Goal: Task Accomplishment & Management: Use online tool/utility

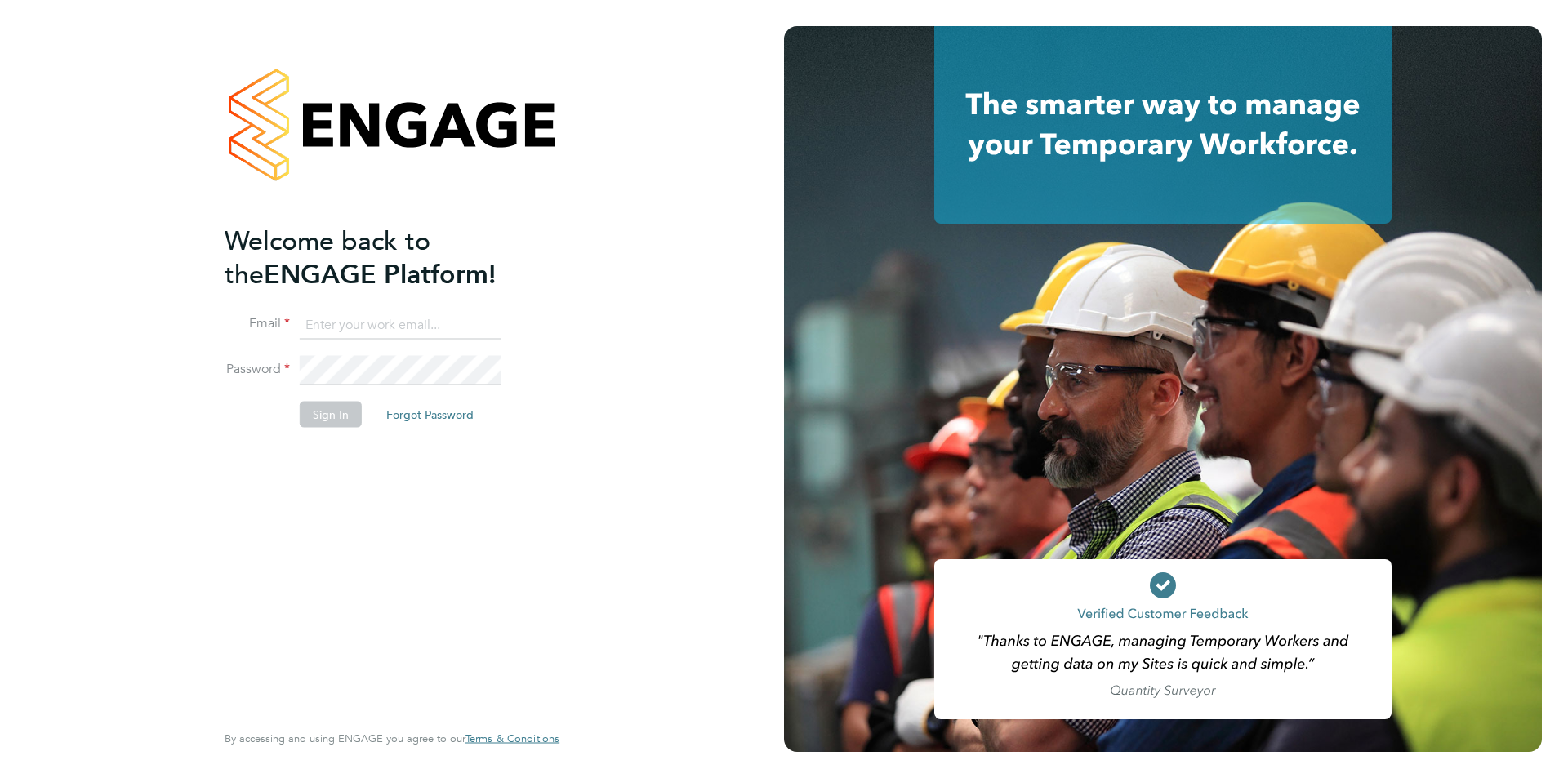
type input "[PERSON_NAME][EMAIL_ADDRESS][DOMAIN_NAME]"
click at [300, 413] on button "Sign In" at bounding box center [331, 413] width 62 height 26
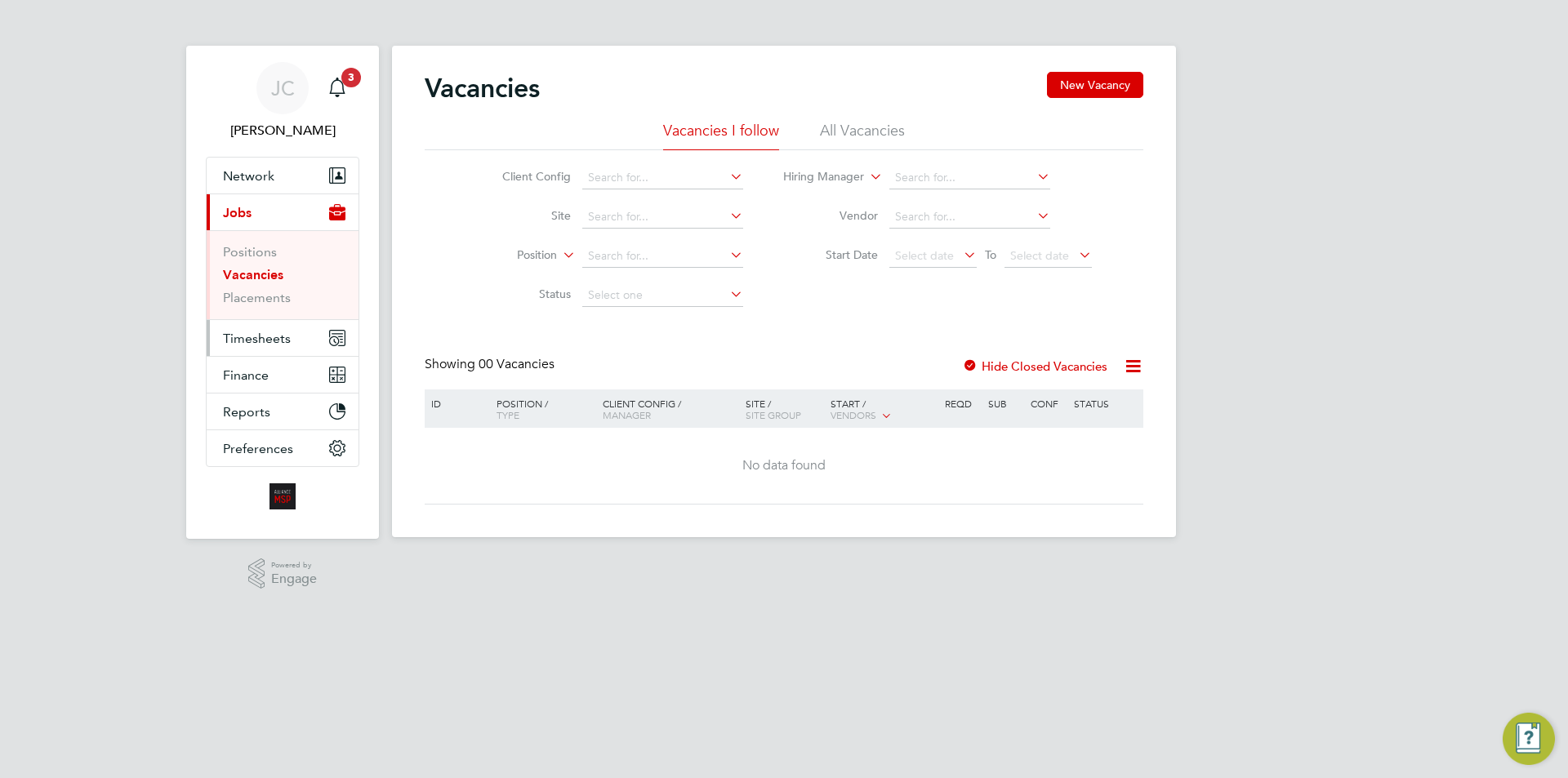
click at [244, 332] on span "Timesheets" at bounding box center [256, 339] width 68 height 15
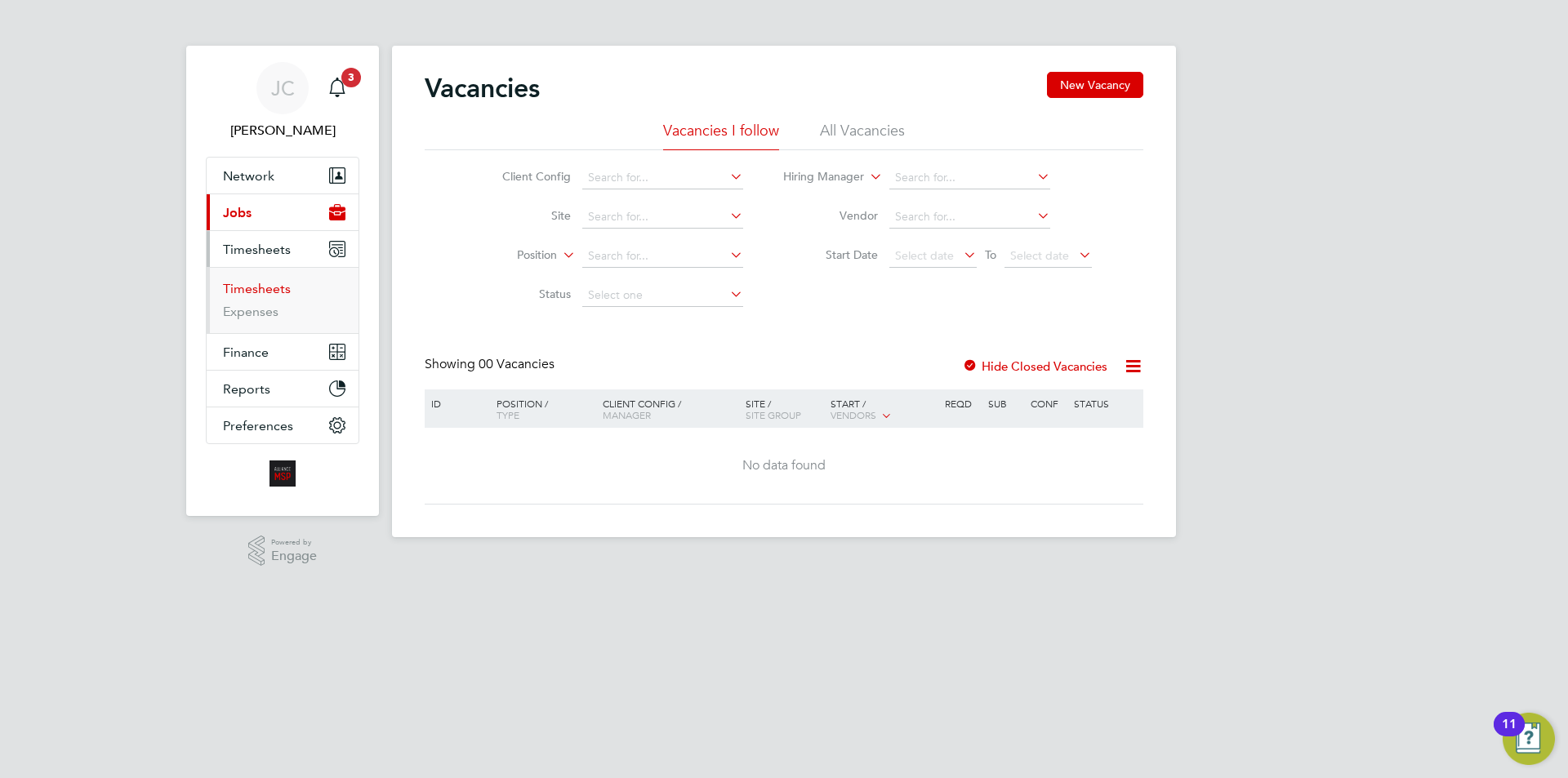
click at [245, 294] on link "Timesheets" at bounding box center [256, 288] width 68 height 15
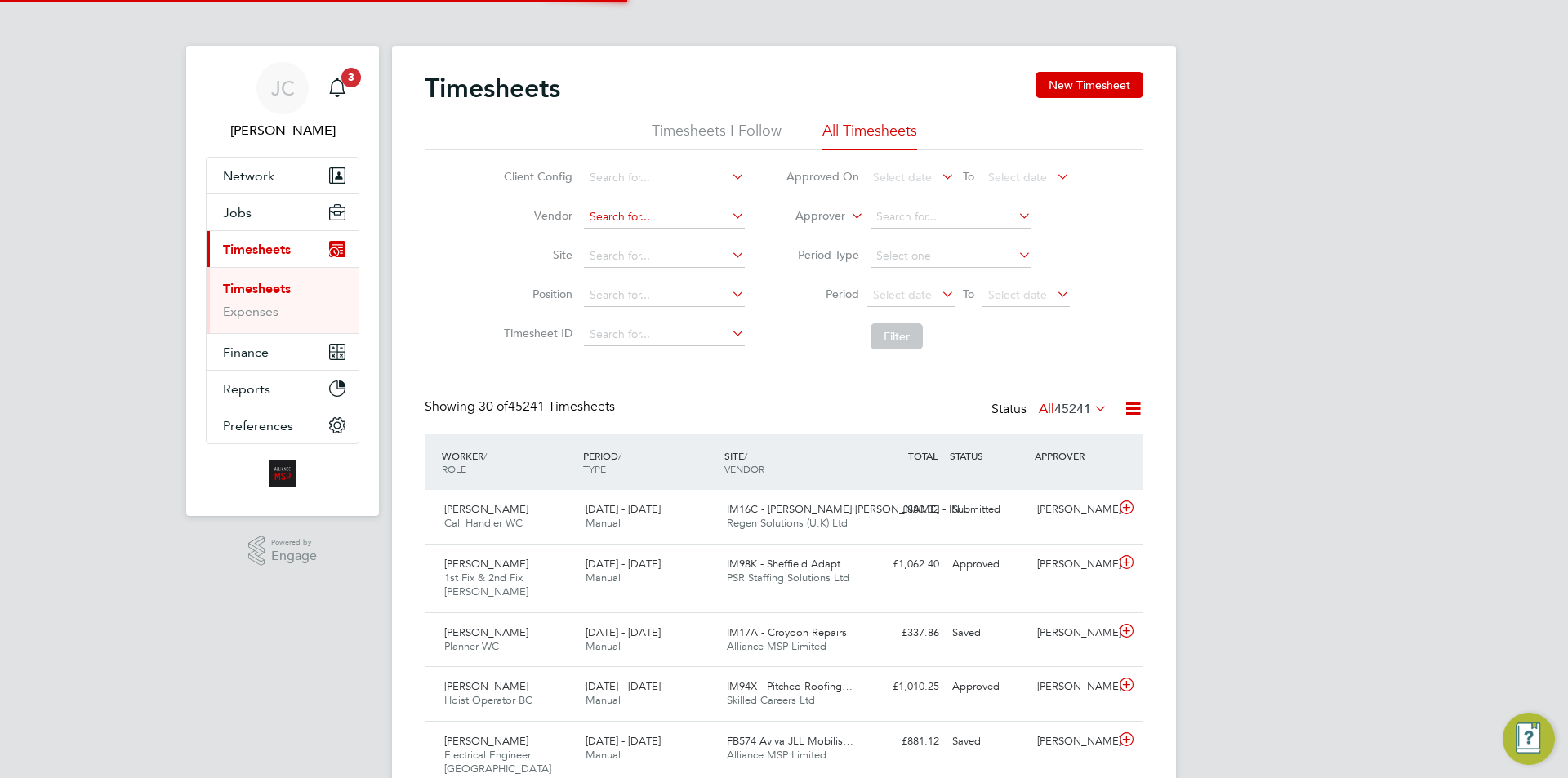
click at [650, 218] on input at bounding box center [664, 217] width 160 height 23
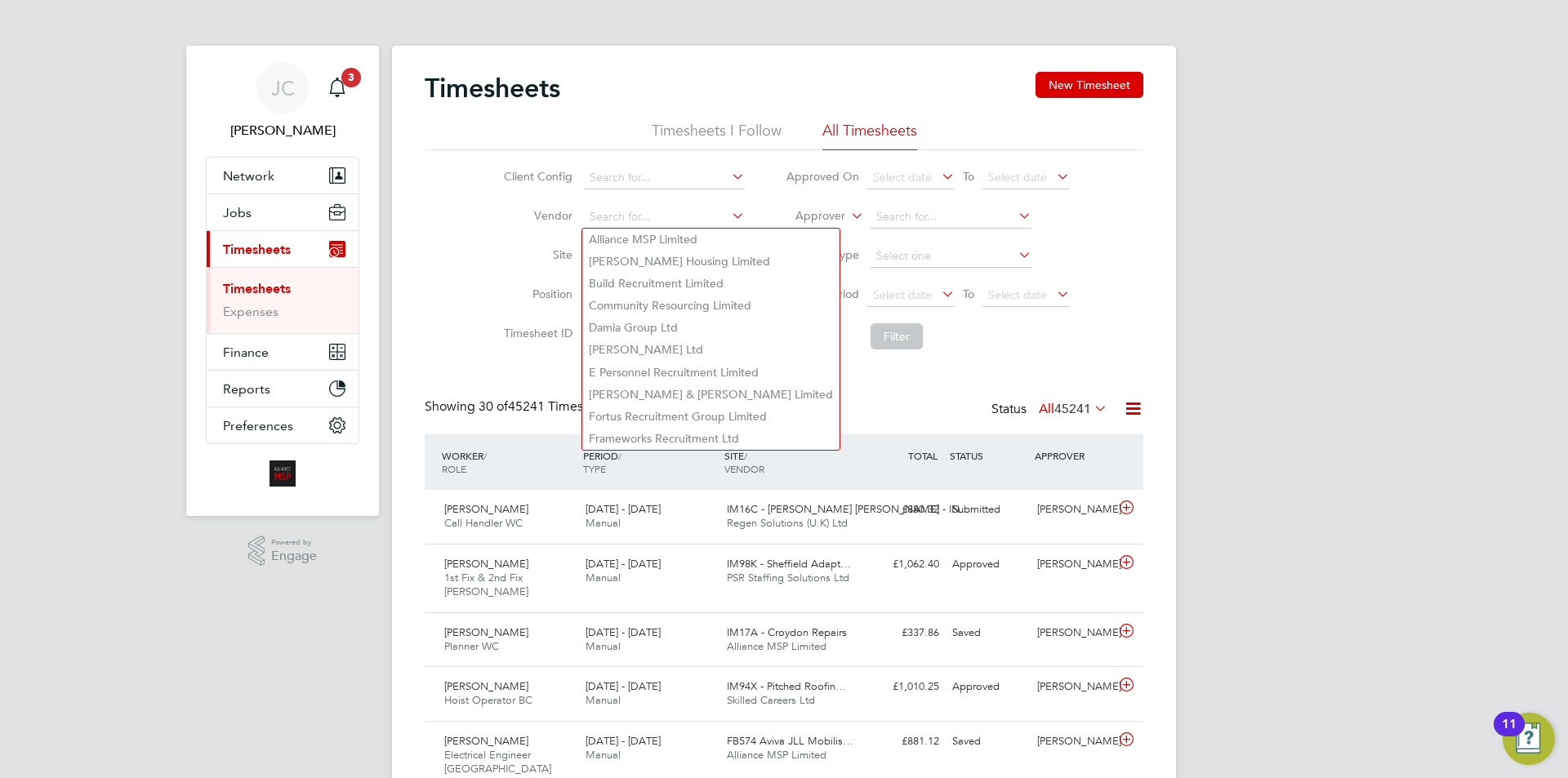
click at [645, 233] on li "Alliance MSP Limited" at bounding box center [711, 239] width 257 height 22
type input "Alliance MSP Limited"
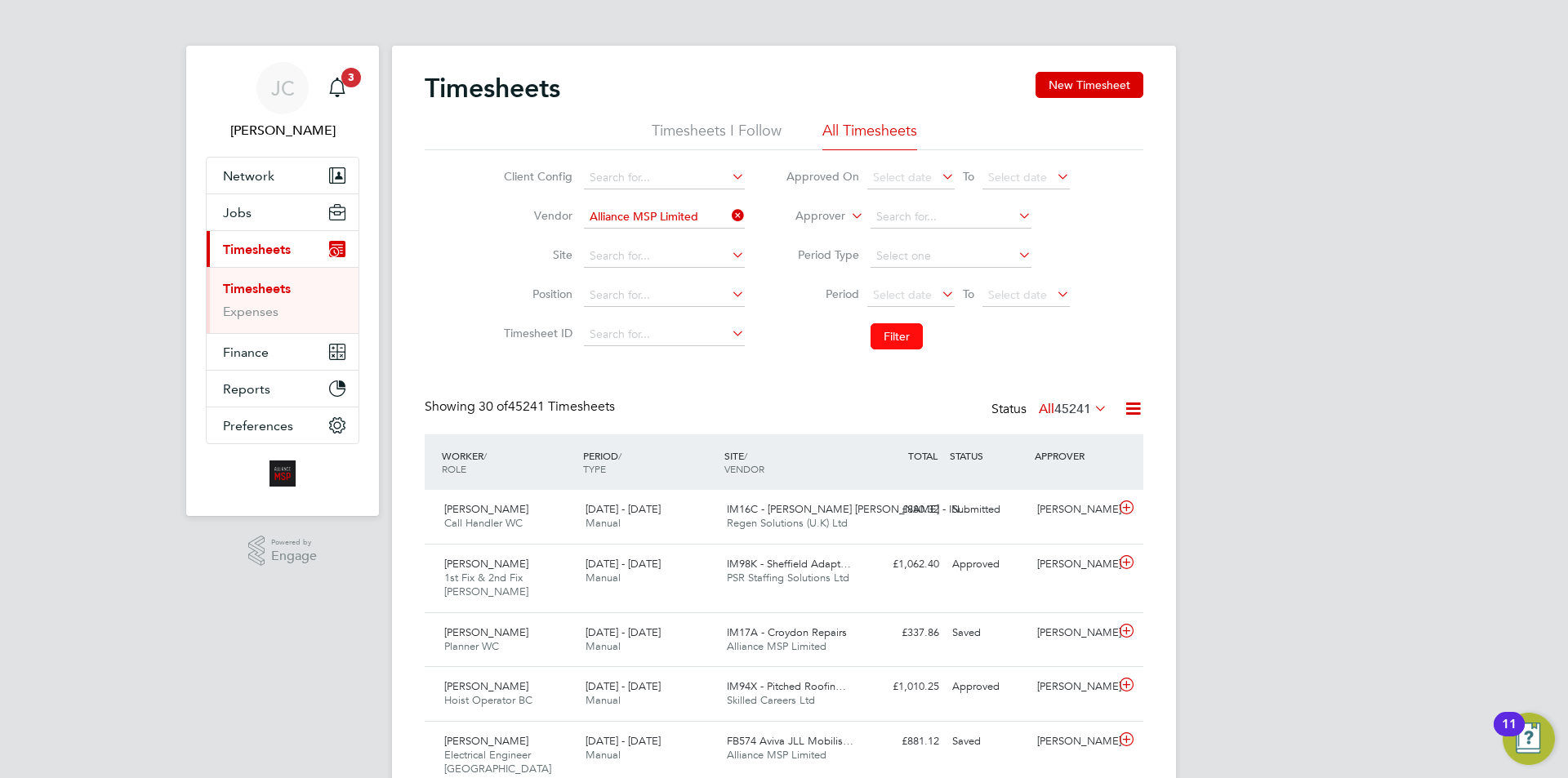
click at [877, 334] on button "Filter" at bounding box center [897, 336] width 52 height 26
click at [1131, 402] on icon at bounding box center [1133, 408] width 20 height 20
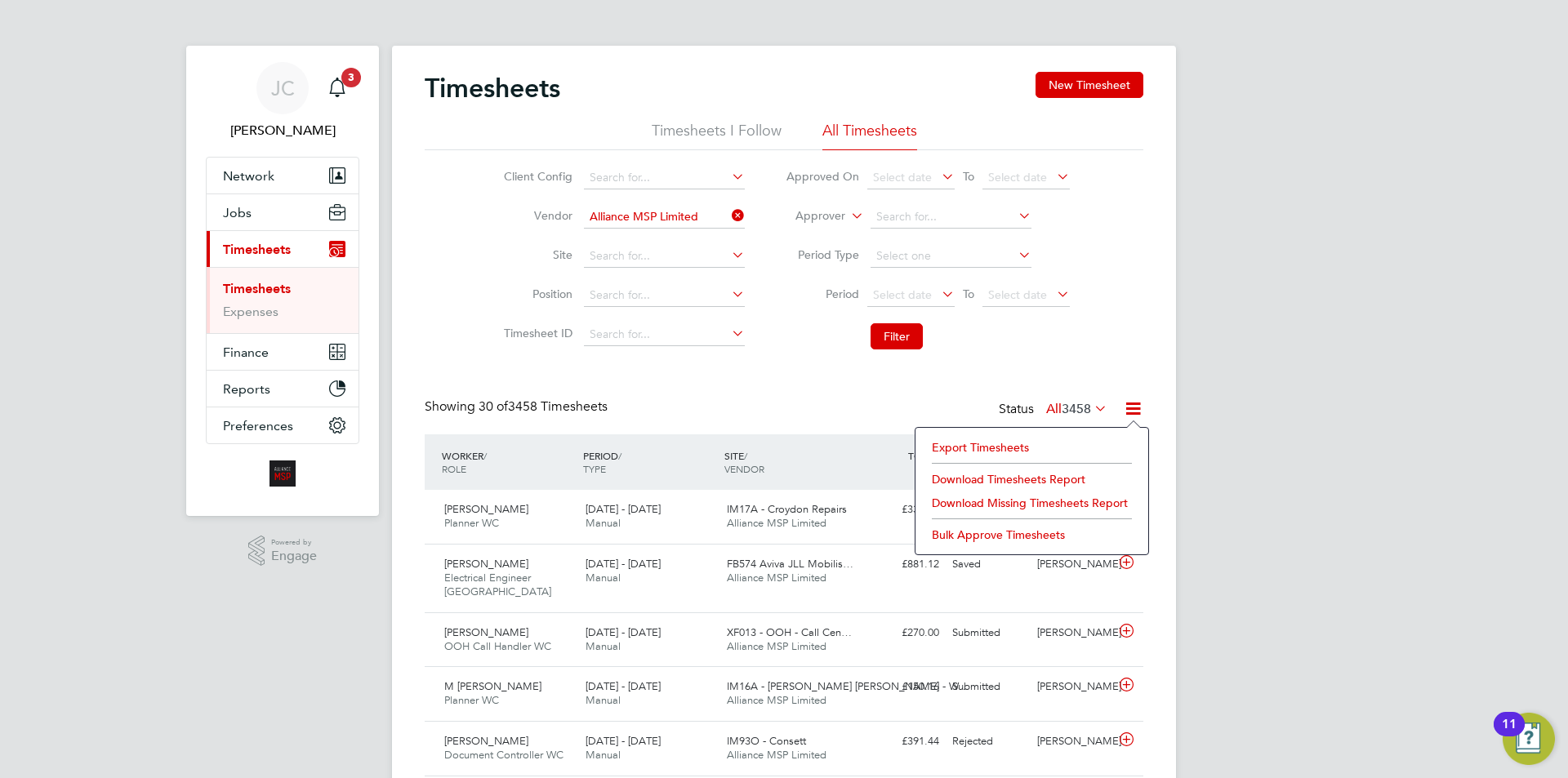
click at [1002, 439] on li "Export Timesheets" at bounding box center [1032, 447] width 217 height 23
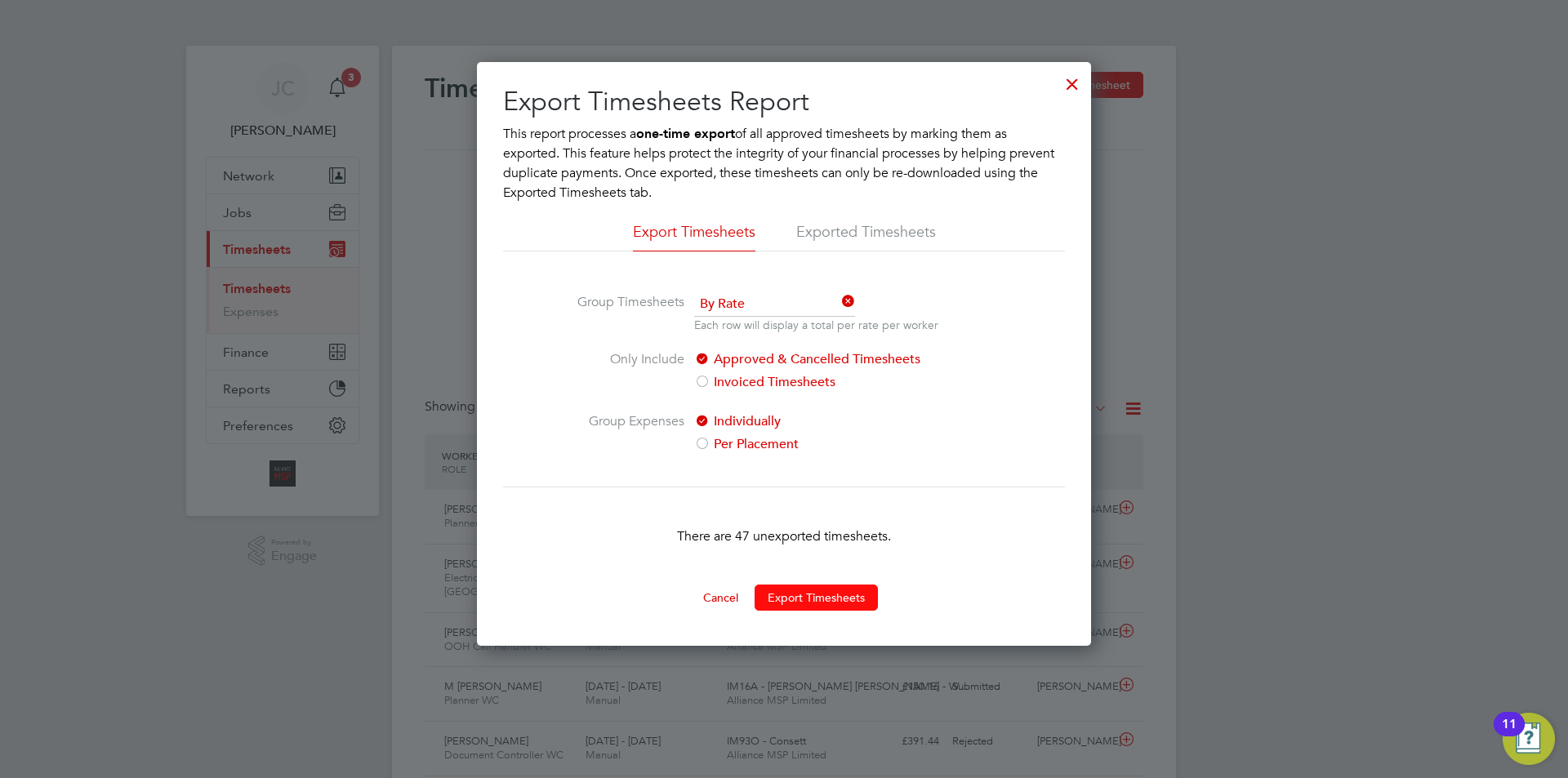
click at [814, 597] on button "Export Timesheets" at bounding box center [816, 597] width 124 height 26
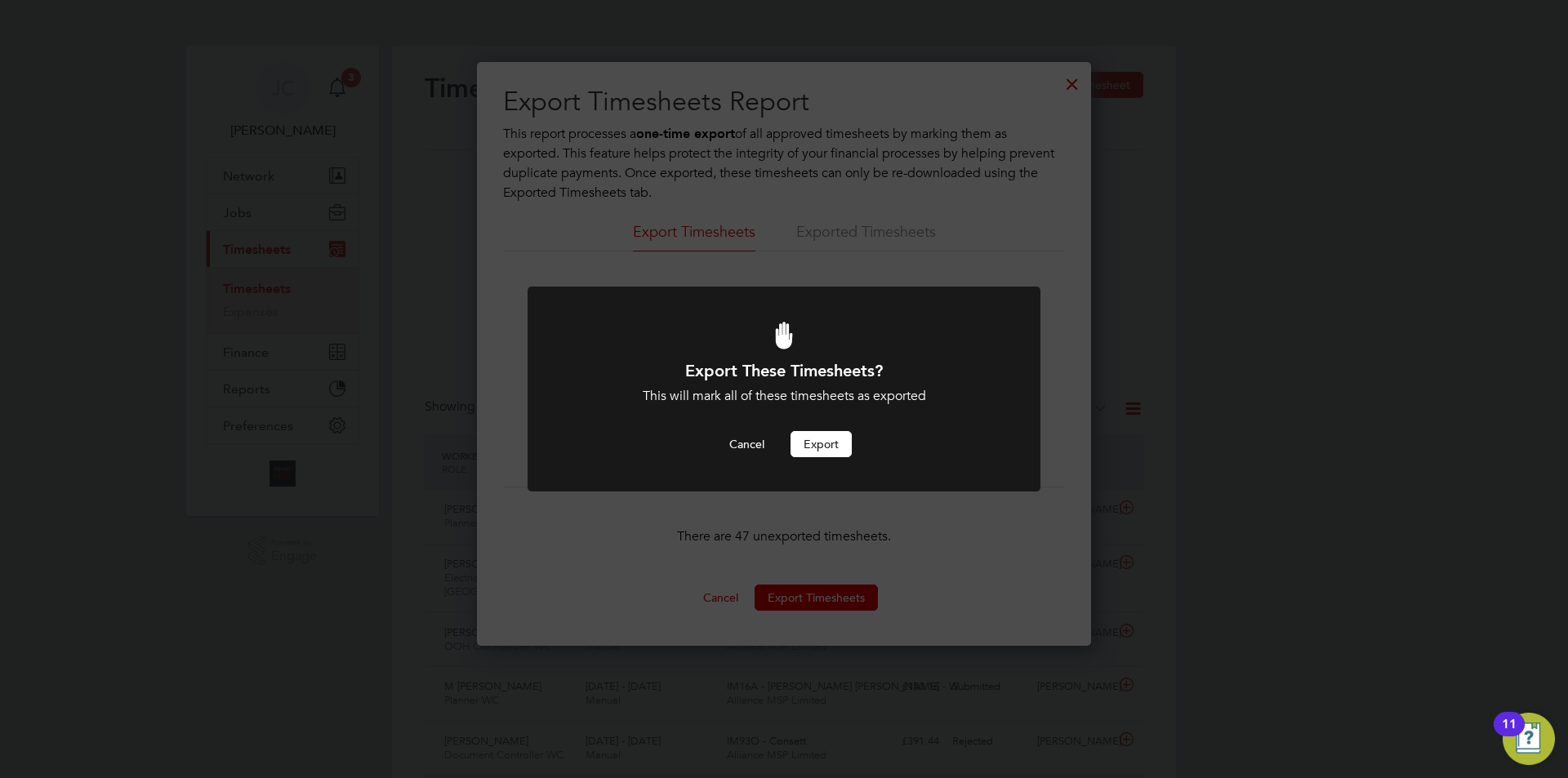
click at [818, 440] on button "Export" at bounding box center [821, 444] width 61 height 26
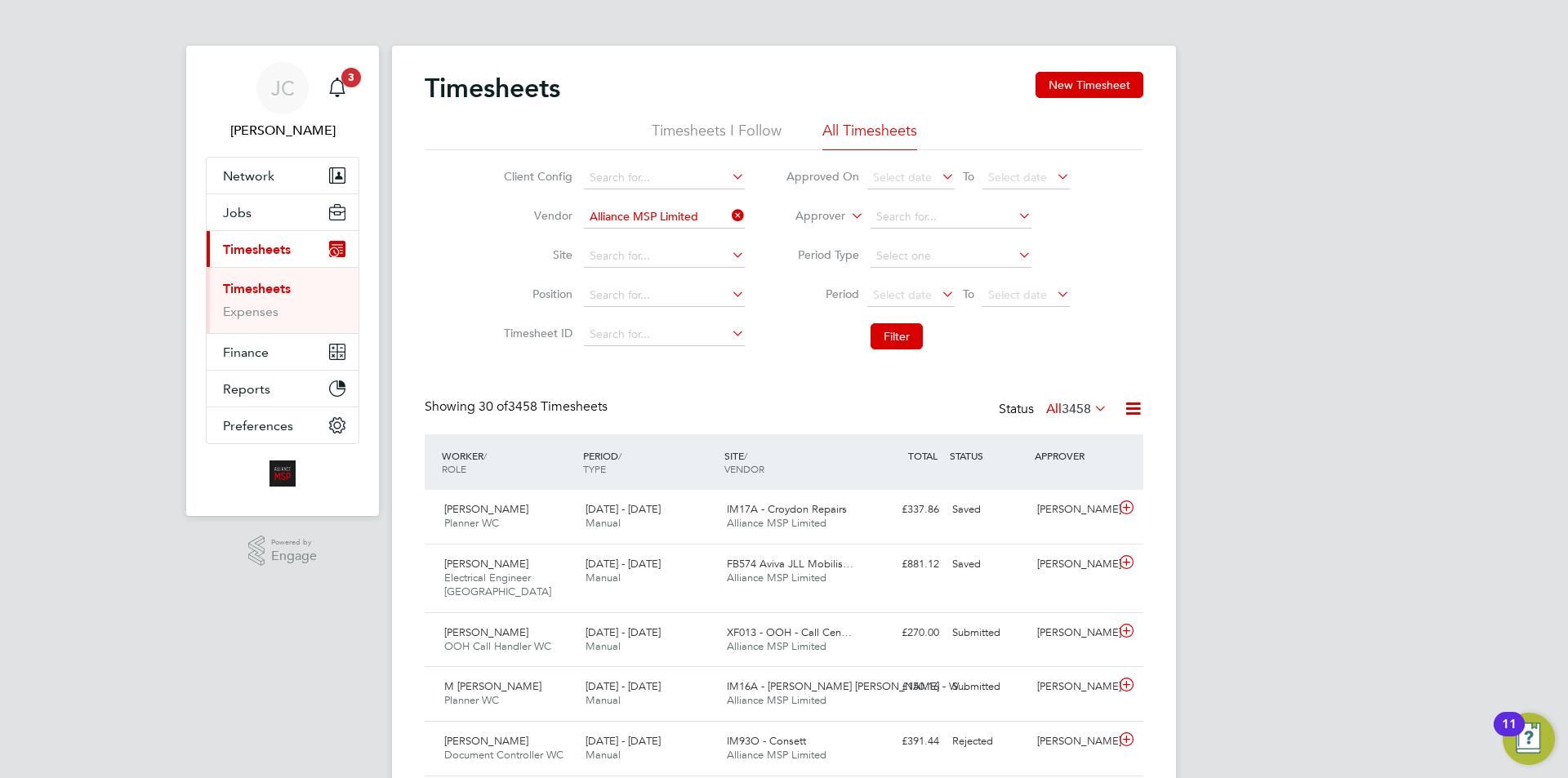
drag, startPoint x: 1130, startPoint y: 412, endPoint x: 1117, endPoint y: 428, distance: 20.6
click at [1130, 412] on icon at bounding box center [1133, 408] width 20 height 20
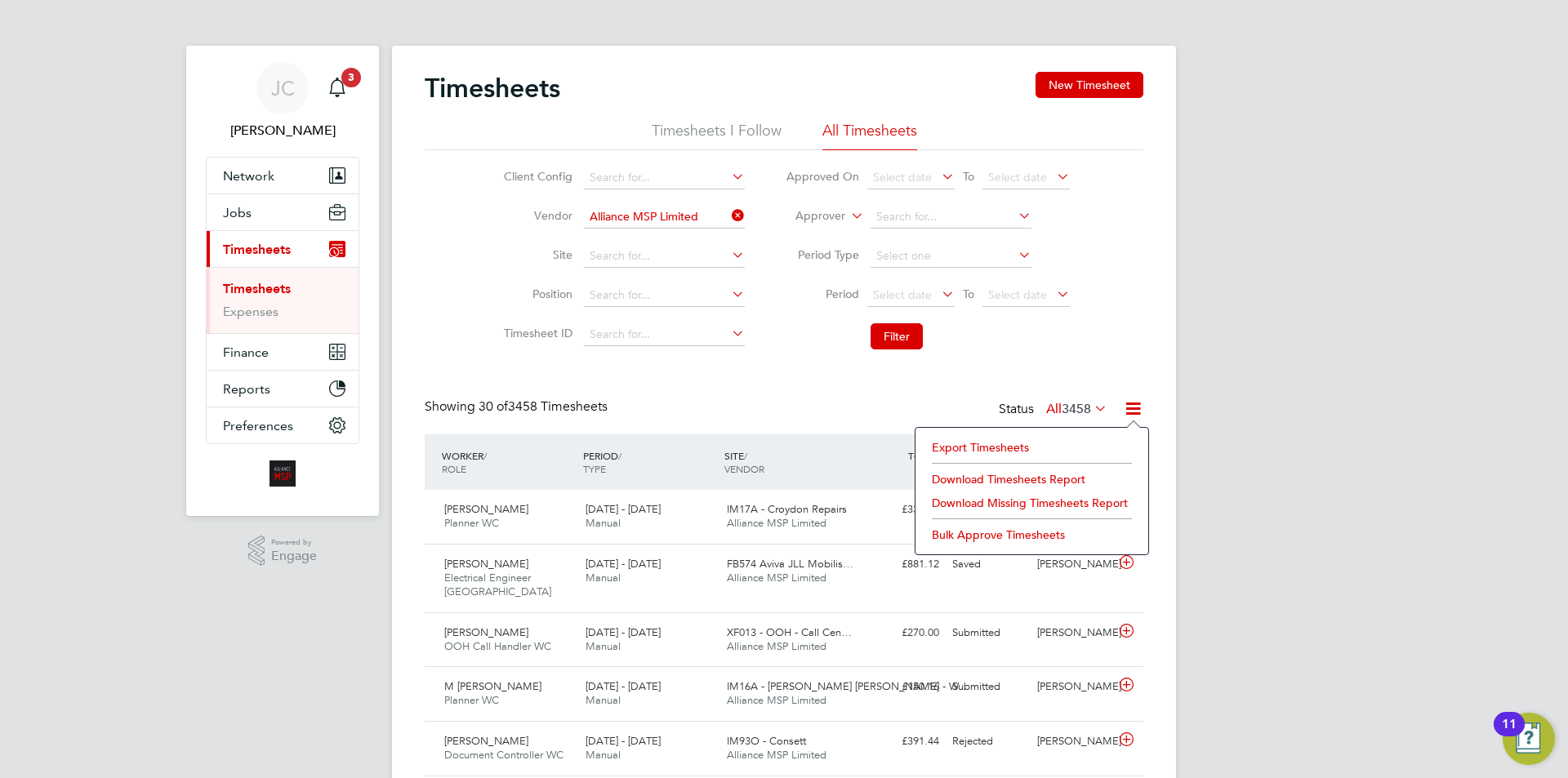
click at [1017, 449] on li "Export Timesheets" at bounding box center [1032, 447] width 217 height 23
